Goal: Transaction & Acquisition: Obtain resource

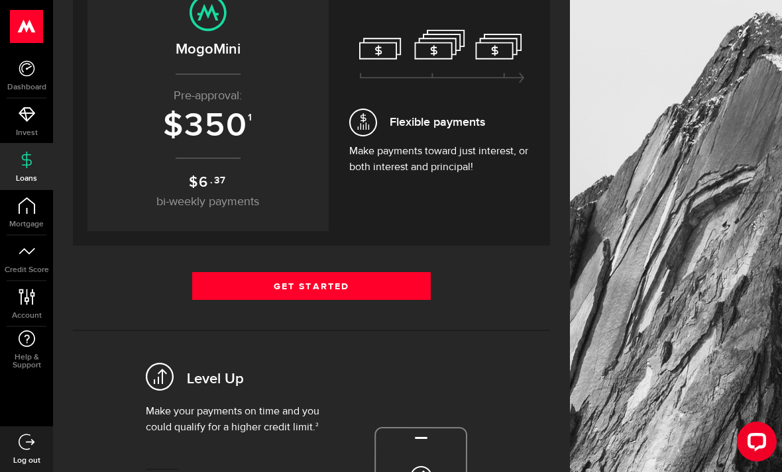
scroll to position [308, 0]
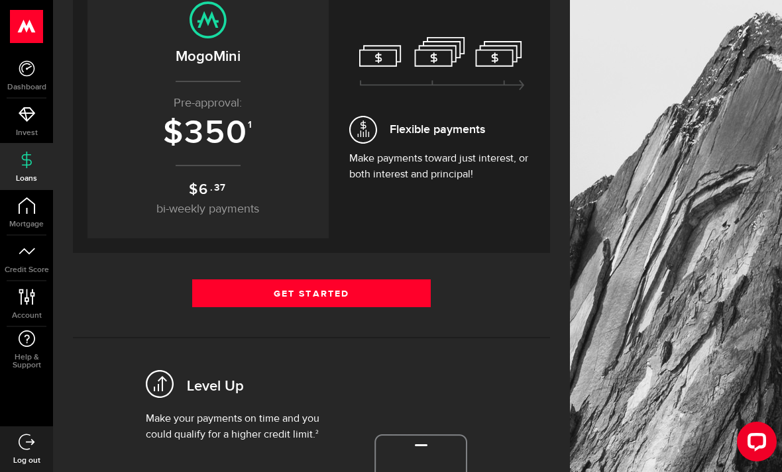
click at [290, 290] on link "Get Started" at bounding box center [311, 294] width 239 height 28
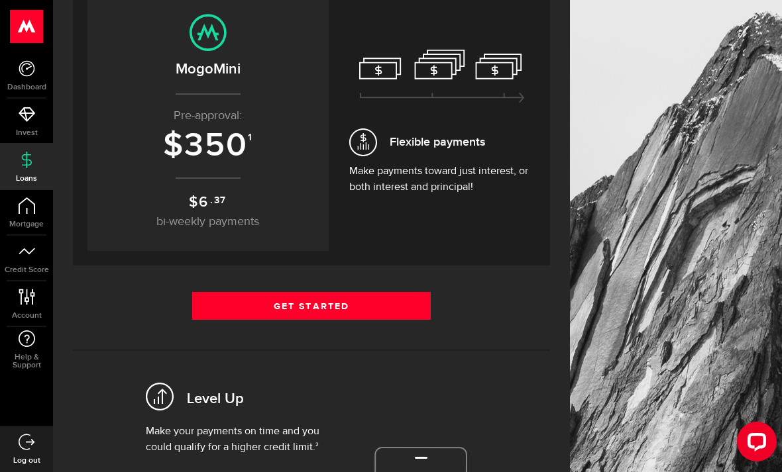
scroll to position [304, 0]
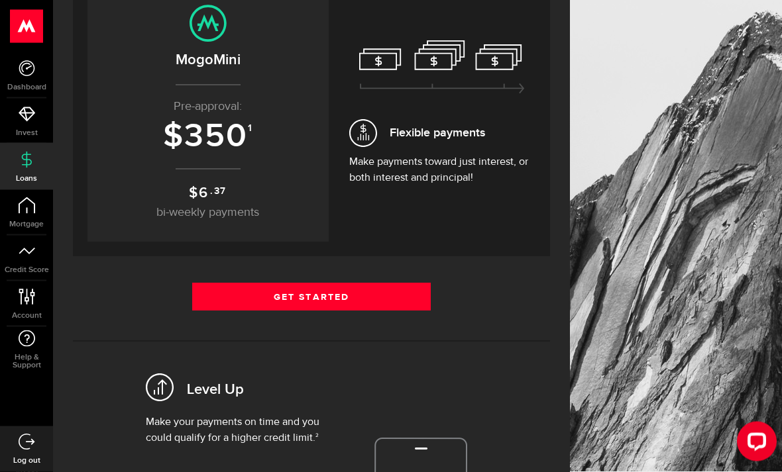
click at [307, 301] on link "Get Started" at bounding box center [311, 298] width 239 height 28
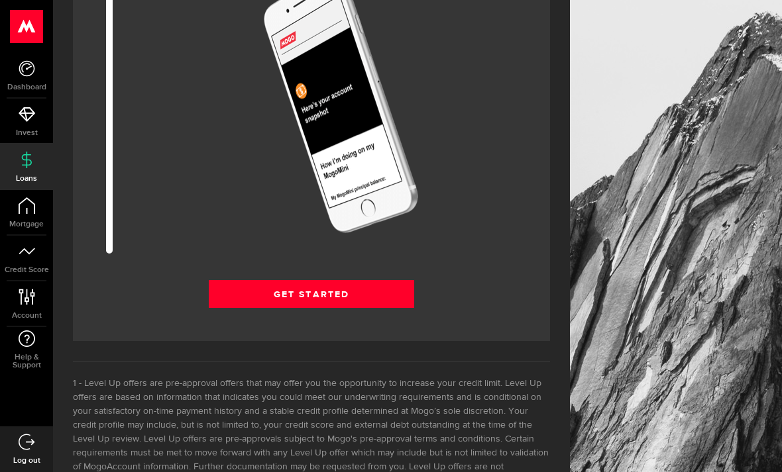
scroll to position [1752, 0]
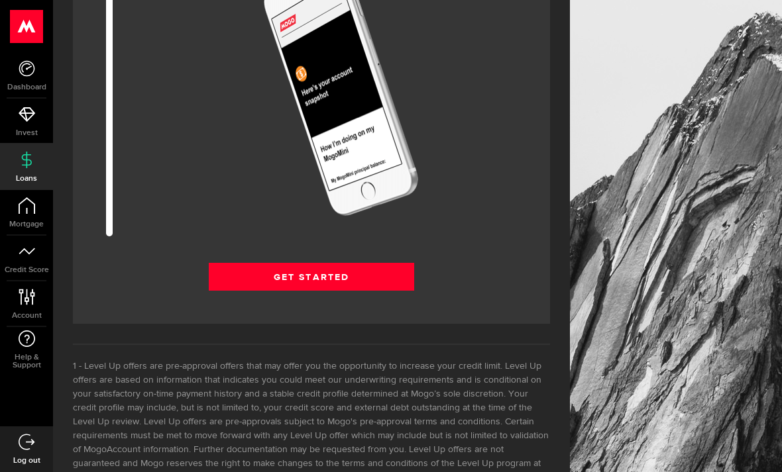
click at [286, 282] on link "Get Started" at bounding box center [311, 277] width 205 height 28
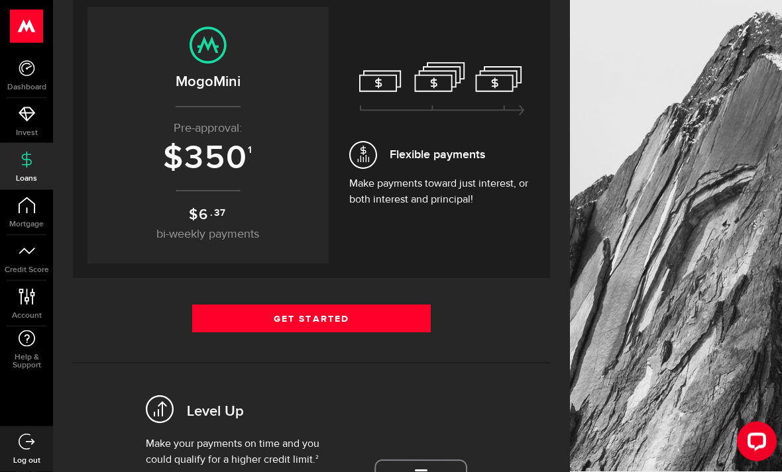
click at [286, 319] on link "Get Started" at bounding box center [311, 319] width 239 height 28
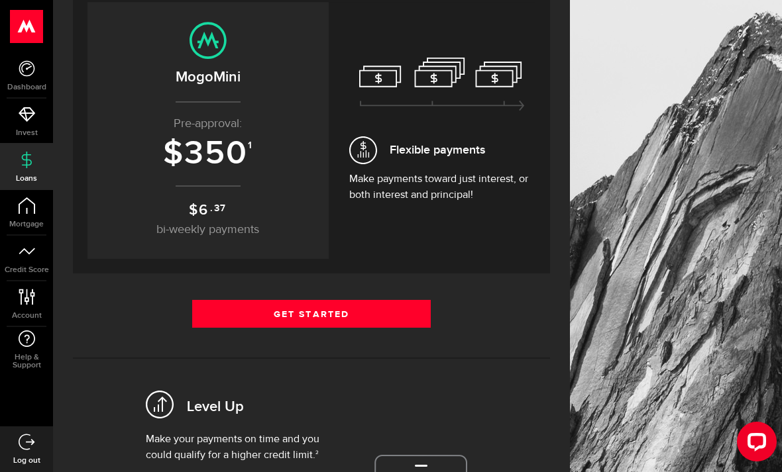
scroll to position [287, 0]
click at [276, 307] on link "Get Started" at bounding box center [311, 315] width 239 height 28
